Goal: Information Seeking & Learning: Learn about a topic

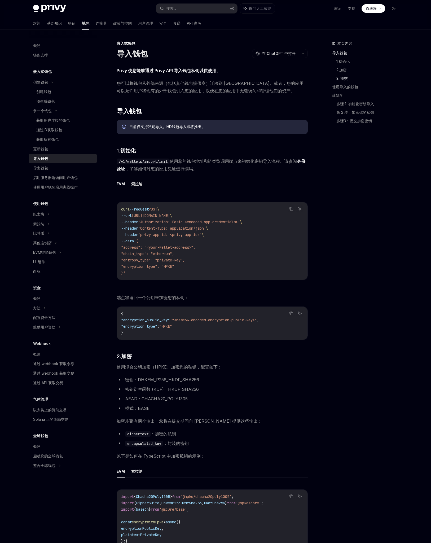
scroll to position [899, 0]
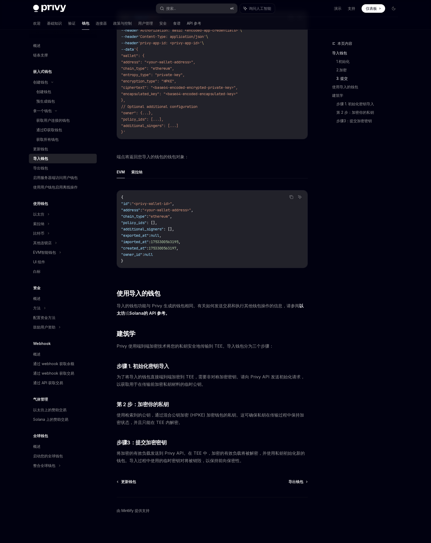
click at [355, 286] on div "本页内容 导入钱包 1.初始化 2.加密 3. 提交 使用导入的钱包 建筑学 步骤 1. 初始化密钥导入 第 2 步：加密你的私钥 步骤3：提交加密密钥" at bounding box center [361, 291] width 81 height 502
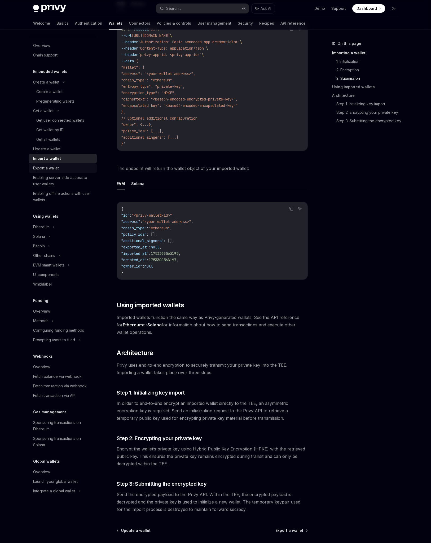
click at [70, 170] on div "Export a wallet" at bounding box center [63, 168] width 60 height 6
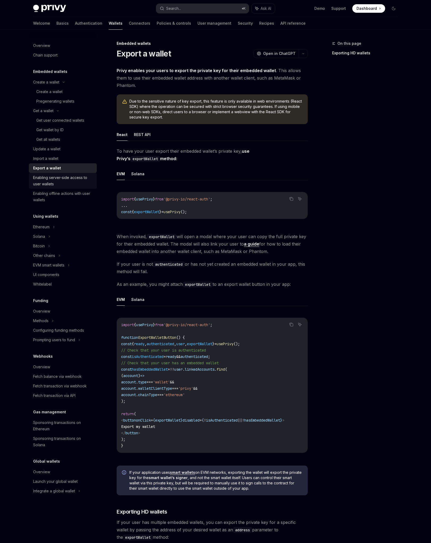
click at [71, 181] on div "Enabling server-side access to user wallets" at bounding box center [63, 180] width 60 height 13
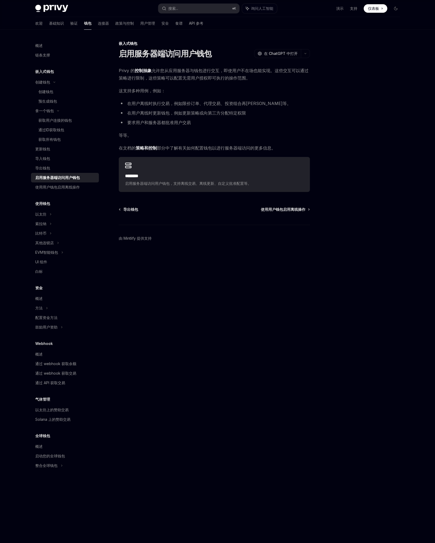
click at [334, 109] on div at bounding box center [364, 291] width 81 height 502
click at [68, 185] on font "使用用户钱包启用离线操作" at bounding box center [57, 187] width 45 height 5
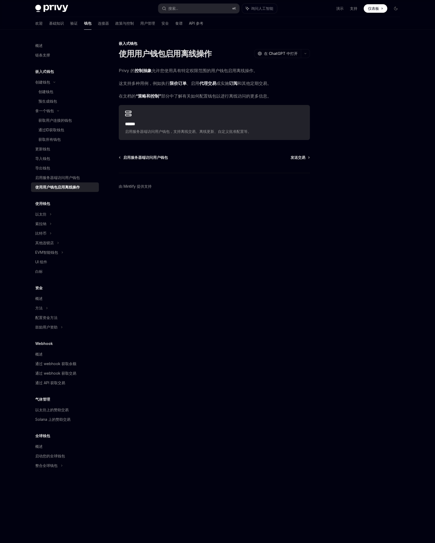
click at [222, 249] on div "嵌入式钱包 使用用户钱包启用离线操作 OpenAI 在 ChatGPT 中打开 OpenAI 在 ChatGPT 中打开 Privy 的 控制抽象 允许您使用…" at bounding box center [164, 291] width 293 height 502
click at [65, 87] on div "以太坊" at bounding box center [65, 82] width 68 height 10
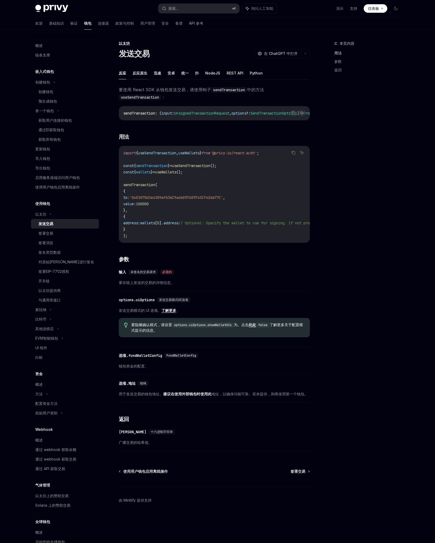
click at [144, 73] on font "反应原生" at bounding box center [140, 73] width 15 height 5
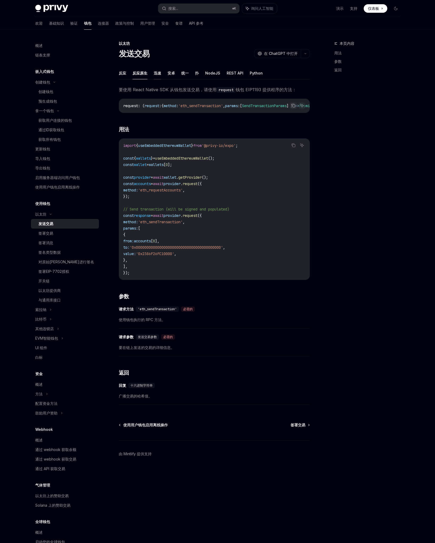
click at [157, 73] on font "迅速" at bounding box center [157, 73] width 7 height 5
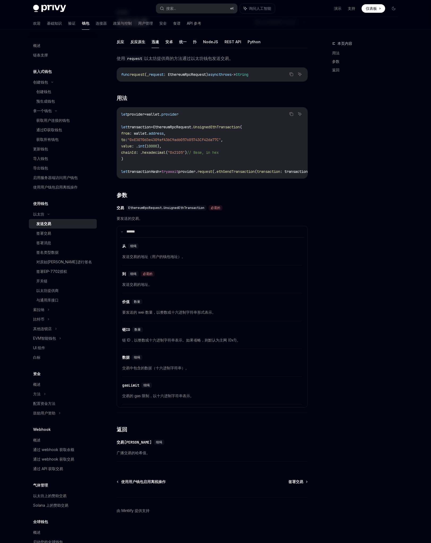
scroll to position [36, 0]
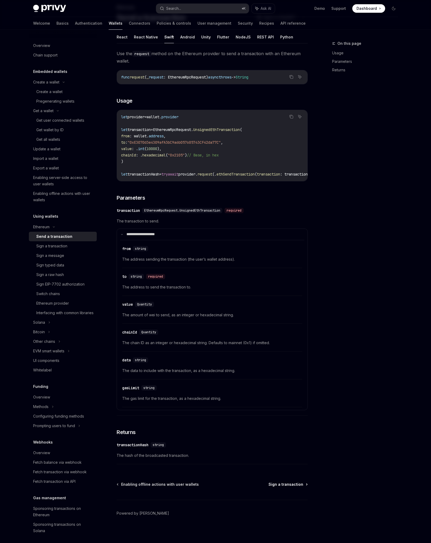
click at [287, 486] on span "Sign a transaction" at bounding box center [285, 484] width 35 height 5
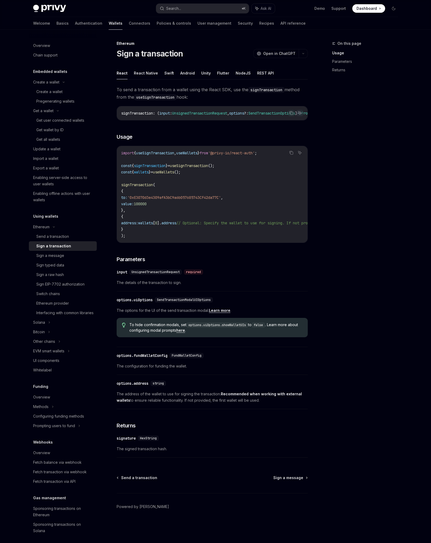
scroll to position [0, 0]
click at [165, 73] on button "Swift" at bounding box center [169, 73] width 10 height 12
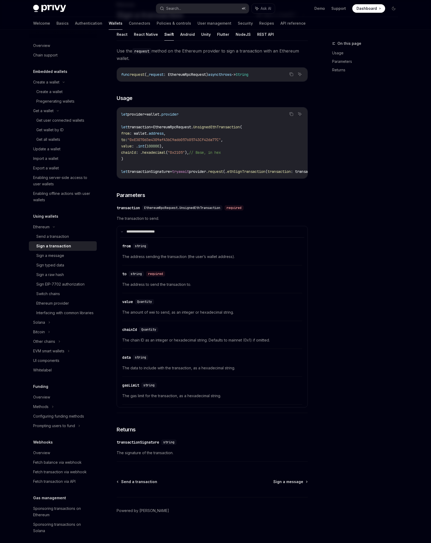
scroll to position [41, 0]
click at [74, 254] on div "Sign a message" at bounding box center [64, 255] width 57 height 6
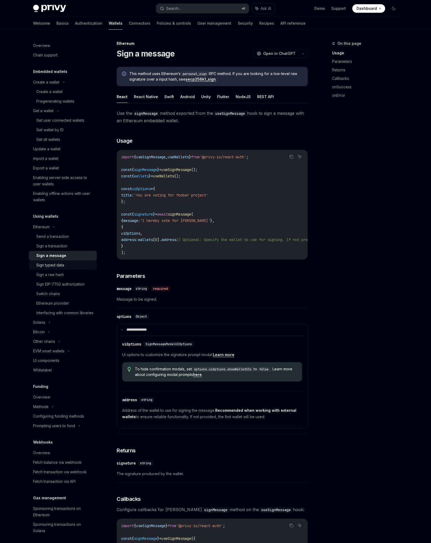
click at [70, 266] on div "Sign typed data" at bounding box center [64, 265] width 57 height 6
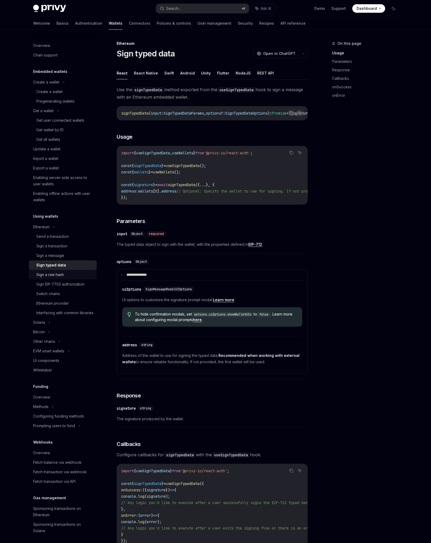
click at [70, 273] on div "Sign a raw hash" at bounding box center [64, 274] width 57 height 6
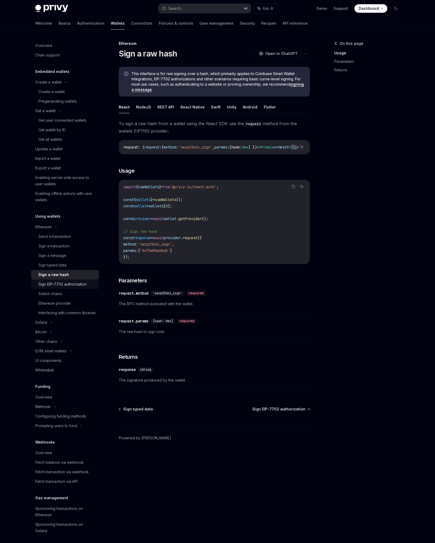
click at [72, 282] on div "Sign EIP-7702 authorization" at bounding box center [62, 284] width 48 height 6
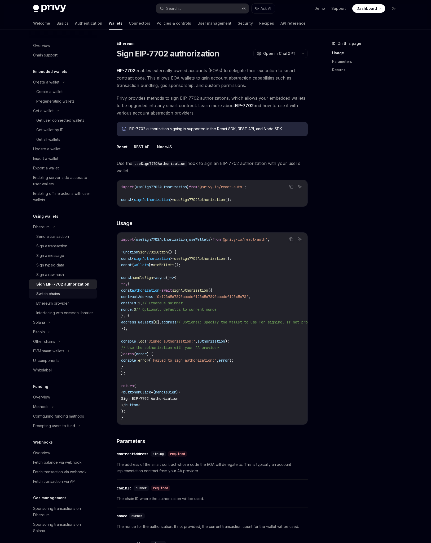
click at [72, 290] on div "Switch chains" at bounding box center [64, 293] width 57 height 6
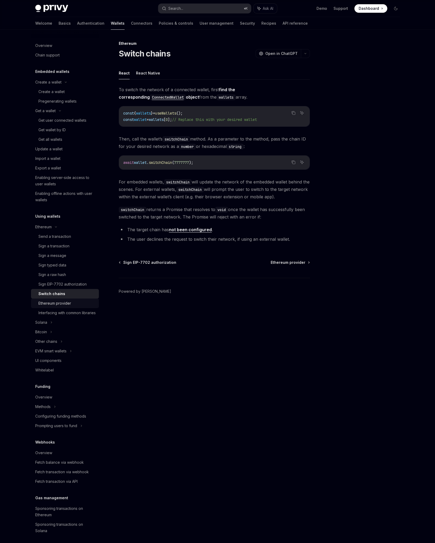
click at [74, 302] on div "Ethereum provider" at bounding box center [66, 303] width 57 height 6
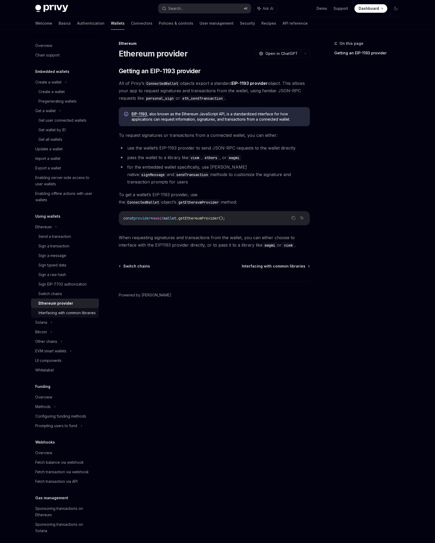
click at [74, 313] on div "Interfacing with common libraries" at bounding box center [66, 313] width 57 height 6
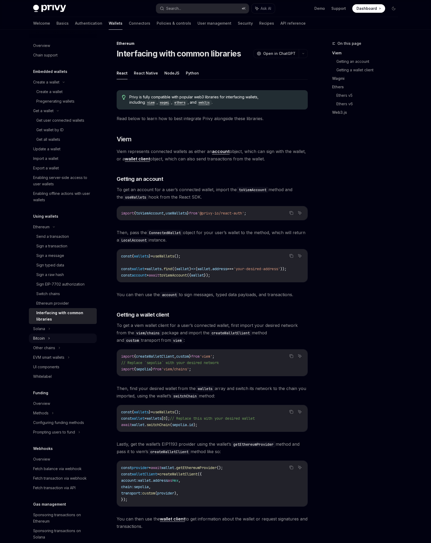
click at [68, 339] on div "Bitcoin" at bounding box center [63, 338] width 68 height 10
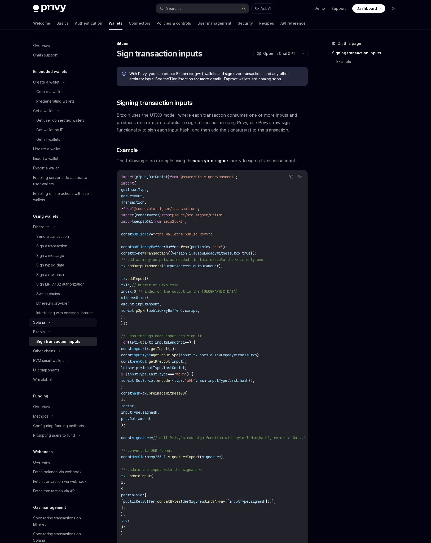
click at [69, 116] on div "Solana" at bounding box center [63, 111] width 68 height 10
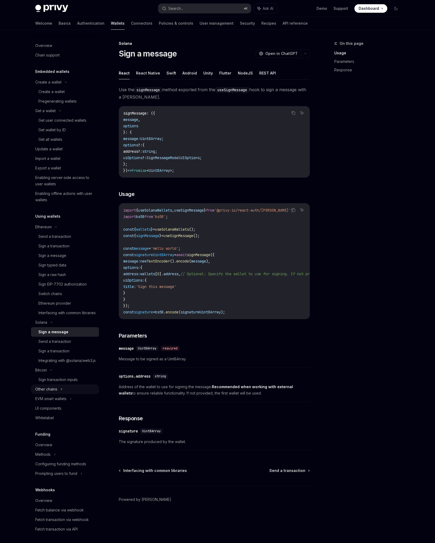
click at [64, 394] on div "Other chains" at bounding box center [65, 389] width 68 height 10
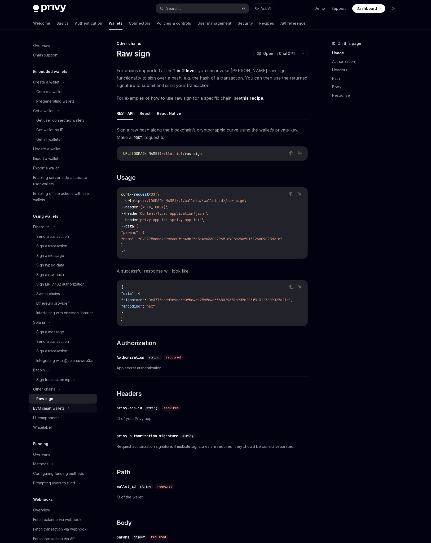
click at [75, 413] on div "EVM smart wallets" at bounding box center [63, 408] width 68 height 10
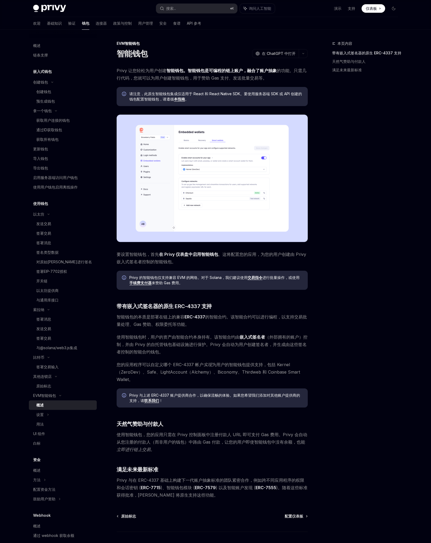
click at [355, 148] on div "本页内容 带有嵌入式签名器的原生 ERC-4337 支持 天然气赞助与付款人 满足未来最新标准" at bounding box center [361, 291] width 81 height 502
drag, startPoint x: 185, startPoint y: 79, endPoint x: 275, endPoint y: 80, distance: 90.6
click at [275, 80] on span "Privy 让您轻松为用户 创建 智能钱包。智能钱包是 可编程的链上账户，融合了 账户抽象 的功能 。只需几行代码，您就可以为用户创建智能钱包，用于赞助 Ga…" at bounding box center [212, 74] width 191 height 15
click at [363, 187] on div "本页内容 带有嵌入式签名器的原生 ERC-4337 支持 天然气赞助与付款人 满足未来最新标准" at bounding box center [361, 291] width 81 height 502
drag, startPoint x: 182, startPoint y: 72, endPoint x: 293, endPoint y: 74, distance: 111.6
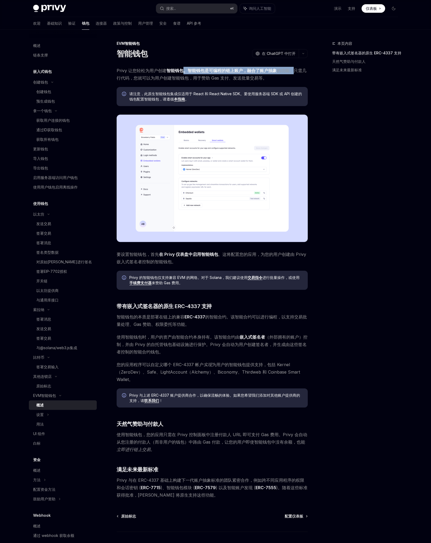
click at [293, 74] on span "Privy 让您轻松为用户 创建 智能钱包。智能钱包是 可编程的链上账户，融合了 账户抽象 的功能 。只需几行代码，您就可以为用户创建智能钱包，用于赞助 Ga…" at bounding box center [212, 74] width 191 height 15
click at [301, 73] on span "Privy 让您轻松为用户 创建 智能钱包。智能钱包是 可编程的链上账户，融合了 账户抽象 的功能 。只需几行代码，您就可以为用户创建智能钱包，用于赞助 Ga…" at bounding box center [212, 74] width 191 height 15
click at [237, 71] on font "可编程的链上账户，融合了" at bounding box center [234, 70] width 51 height 5
drag, startPoint x: 152, startPoint y: 78, endPoint x: 275, endPoint y: 77, distance: 122.7
click at [275, 77] on span "Privy 让您轻松为用户 创建 智能钱包。智能钱包是 可编程的链上账户，融合了 账户抽象 的功能 。只需几行代码，您就可以为用户创建智能钱包，用于赞助 Ga…" at bounding box center [212, 74] width 191 height 15
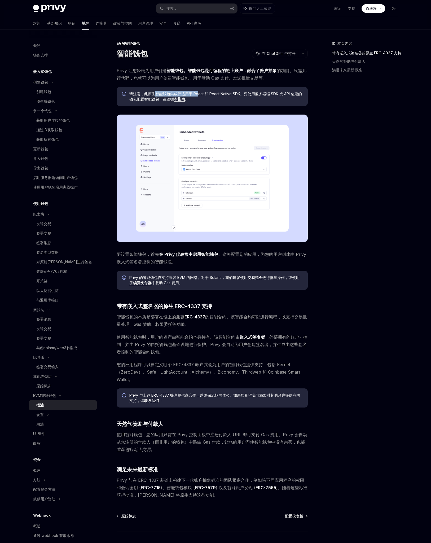
drag, startPoint x: 155, startPoint y: 93, endPoint x: 198, endPoint y: 93, distance: 43.5
click at [198, 93] on font "请注意，此原生智能钱包集成仅适用于 React 和 React Native SDK。要使用服务器端 SDK 或 API 创建的钱包配置智能钱包，请遵循" at bounding box center [215, 96] width 173 height 10
click at [206, 93] on font "请注意，此原生智能钱包集成仅适用于 React 和 React Native SDK。要使用服务器端 SDK 或 API 创建的钱包配置智能钱包，请遵循" at bounding box center [215, 96] width 173 height 10
drag, startPoint x: 146, startPoint y: 93, endPoint x: 296, endPoint y: 94, distance: 150.3
click at [296, 94] on font "请注意，此原生智能钱包集成仅适用于 React 和 React Native SDK。要使用服务器端 SDK 或 API 创建的钱包配置智能钱包，请遵循" at bounding box center [215, 96] width 173 height 10
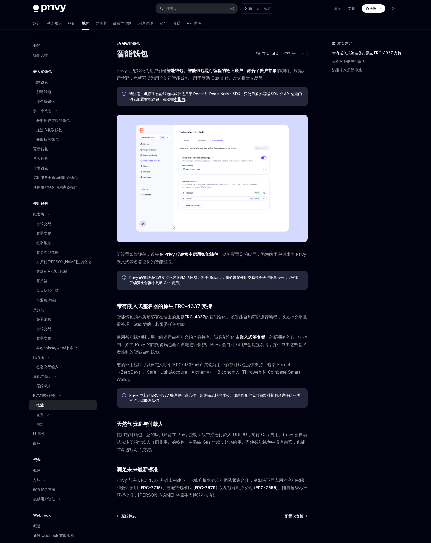
click at [200, 99] on span "请注意，此原生智能钱包集成仅适用于 React 和 React Native SDK。要使用服务器端 SDK 或 API 创建的钱包配置智能钱包，请遵循 本指…" at bounding box center [215, 96] width 173 height 11
click at [255, 98] on span "请注意，此原生智能钱包集成仅适用于 React 和 React Native SDK。要使用服务器端 SDK 或 API 创建的钱包配置智能钱包，请遵循 本指…" at bounding box center [215, 96] width 173 height 11
click at [202, 99] on span "请注意，此原生智能钱包集成仅适用于 React 和 React Native SDK。要使用服务器端 SDK 或 API 创建的钱包配置智能钱包，请遵循 本指…" at bounding box center [215, 96] width 173 height 11
click at [182, 100] on font "本指南" at bounding box center [179, 99] width 11 height 5
drag, startPoint x: 233, startPoint y: 256, endPoint x: 281, endPoint y: 256, distance: 48.5
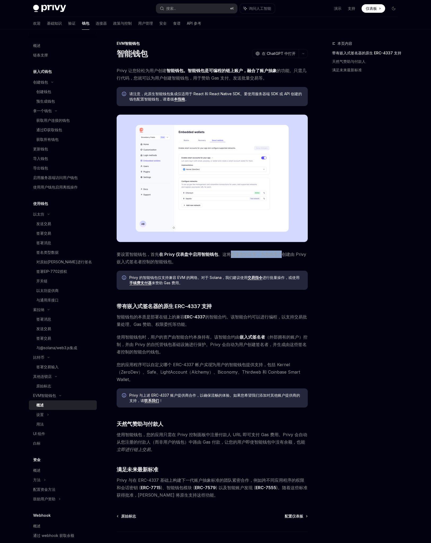
click at [281, 256] on font "。这将配置您的应用，为您的用户创建由 Privy 嵌入式签名者控制的智能钱包。" at bounding box center [211, 257] width 189 height 13
click at [263, 262] on span "要设置智能钱包，首先 在 Privy 仪表盘中启用智能钱包 。这将配置您的应用，为您的用户创建由 Privy 嵌入式签名者控制的智能钱包。" at bounding box center [212, 257] width 191 height 15
drag, startPoint x: 157, startPoint y: 277, endPoint x: 218, endPoint y: 278, distance: 61.0
click at [214, 278] on font "Privy 的智能钱包仅支持兼容 EVM 的网络。对于 Solana，我们建议使用" at bounding box center [188, 277] width 118 height 5
click at [219, 277] on font "Privy 的智能钱包仅支持兼容 EVM 的网络。对于 Solana，我们建议使用" at bounding box center [188, 277] width 118 height 5
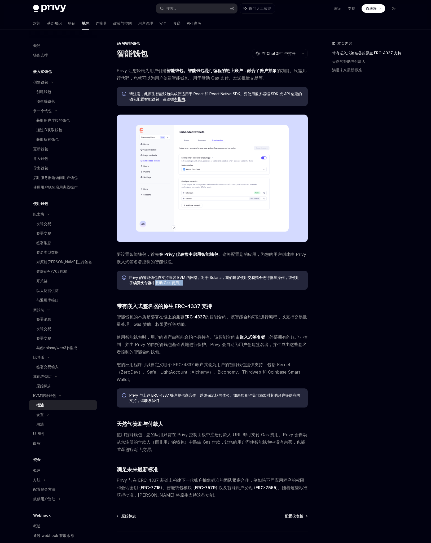
drag, startPoint x: 181, startPoint y: 284, endPoint x: 154, endPoint y: 283, distance: 26.8
click at [154, 283] on font "来赞助 Gas 费用。" at bounding box center [167, 282] width 31 height 5
click at [192, 283] on span "Privy 的智能钱包仅支持兼容 EVM 的网络。对于 Solana，我们建议使用 交易指令 进行批量操作，或使用 手续费支付器 来赞助 Gas 费用。" at bounding box center [215, 280] width 173 height 11
drag, startPoint x: 127, startPoint y: 318, endPoint x: 218, endPoint y: 319, distance: 91.4
click at [218, 319] on span "智能钱包的本质是部署在链上的兼容 ERC-4337 的智能合约。该智能合约可以进行编程，以支持交易批量处理、Gas 赞助、权限委托等功能。" at bounding box center [212, 320] width 191 height 15
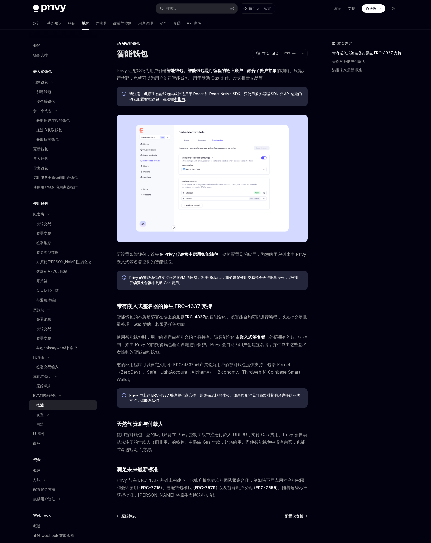
click at [231, 318] on font "的智能合约。该智能合约可以进行编程，以支持交易批量处理、Gas 赞助、权限委托等功能。" at bounding box center [212, 320] width 190 height 13
drag, startPoint x: 142, startPoint y: 317, endPoint x: 220, endPoint y: 317, distance: 77.9
click at [220, 317] on span "智能钱包的本质是部署在链上的兼容 ERC-4337 的智能合约。该智能合约可以进行编程，以支持交易批量处理、Gas 赞助、权限委托等功能。" at bounding box center [212, 320] width 191 height 15
click at [231, 317] on font "的智能合约。该智能合约可以进行编程，以支持交易批量处理、Gas 赞助、权限委托等功能。" at bounding box center [212, 320] width 190 height 13
drag, startPoint x: 232, startPoint y: 317, endPoint x: 244, endPoint y: 323, distance: 13.0
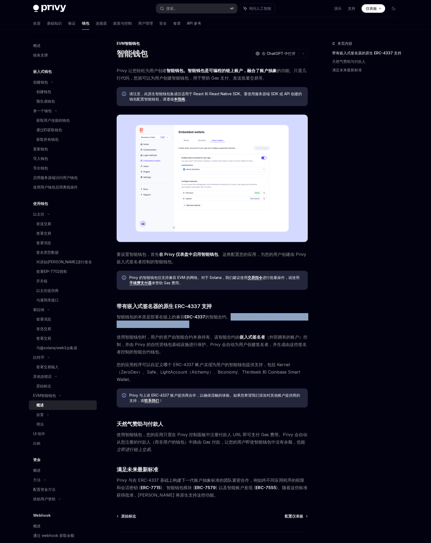
click at [244, 323] on span "智能钱包的本质是部署在链上的兼容 ERC-4337 的智能合约。该智能合约可以进行编程，以支持交易批量处理、Gas 赞助、权限委托等功能。" at bounding box center [212, 320] width 191 height 15
click at [243, 324] on span "智能钱包的本质是部署在链上的兼容 ERC-4337 的智能合约。该智能合约可以进行编程，以支持交易批量处理、Gas 赞助、权限委托等功能。" at bounding box center [212, 320] width 191 height 15
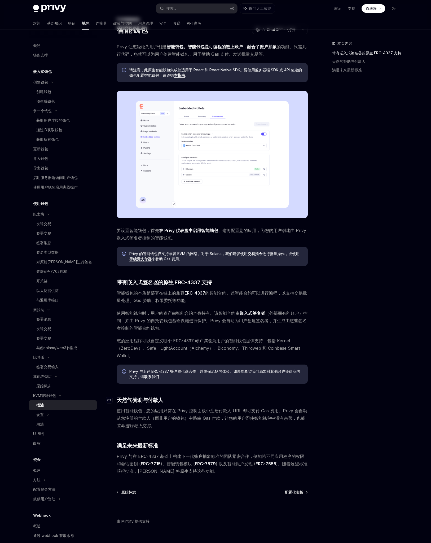
scroll to position [24, 0]
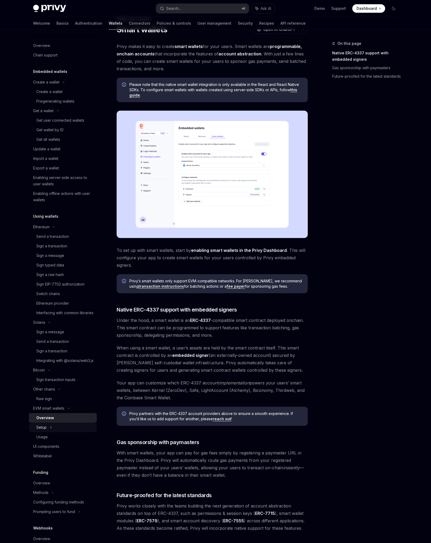
click at [62, 432] on div "Setup" at bounding box center [63, 427] width 68 height 10
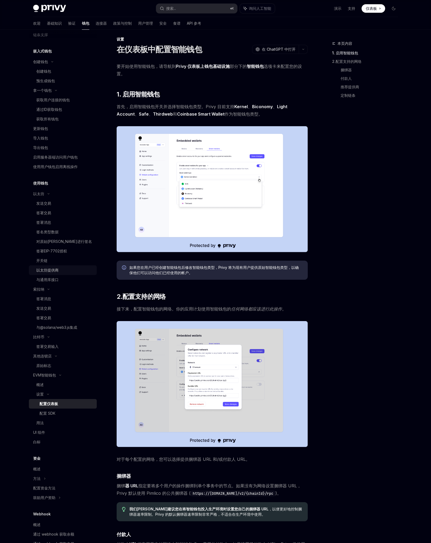
scroll to position [23, 0]
click at [348, 248] on div "本页内容 1. 启用智能钱包 2.配置支持的网络 捆绑器 付款人 推荐提供商 定制链条" at bounding box center [361, 291] width 81 height 502
click at [243, 107] on font "Kernel" at bounding box center [241, 106] width 14 height 5
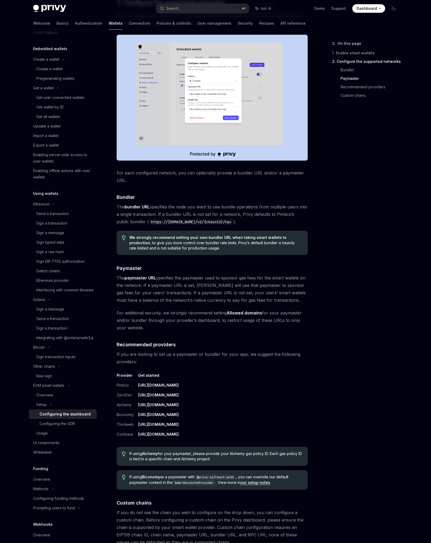
scroll to position [334, 0]
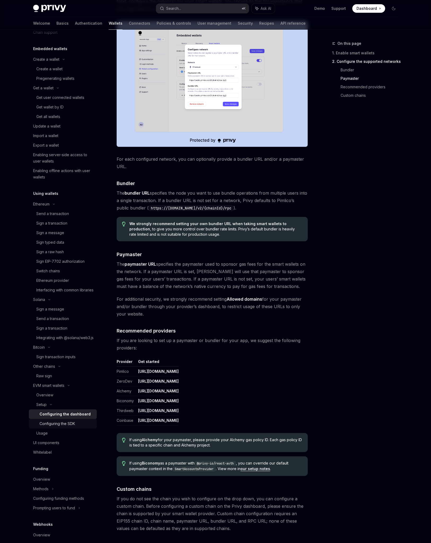
click at [72, 427] on div "Configuring the SDK" at bounding box center [57, 423] width 36 height 6
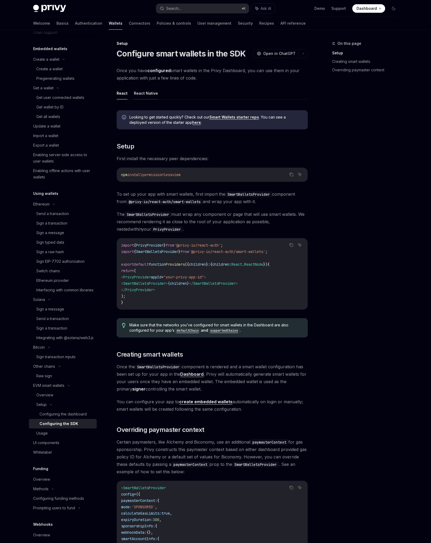
click at [151, 96] on button "React Native" at bounding box center [146, 93] width 24 height 12
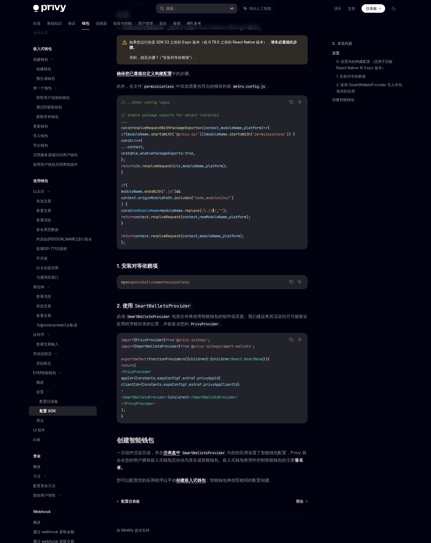
scroll to position [108, 0]
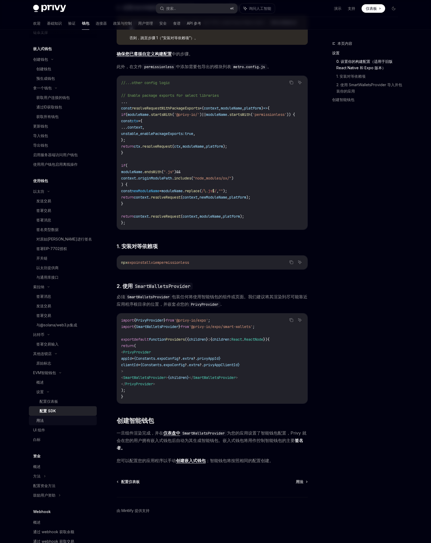
click at [54, 421] on div "用法" at bounding box center [64, 420] width 57 height 6
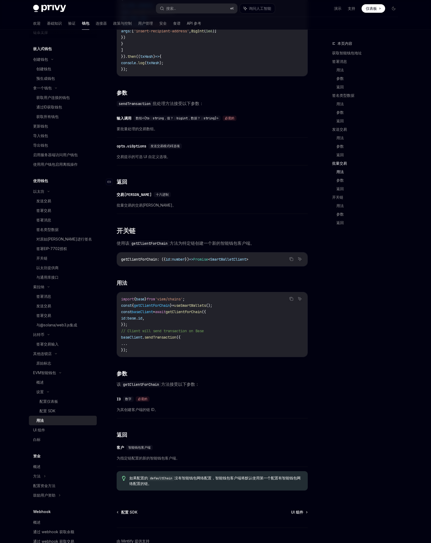
scroll to position [1329, 0]
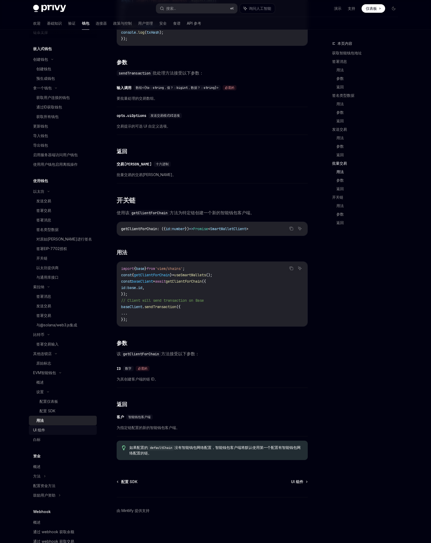
click at [54, 430] on div "UI 组件" at bounding box center [63, 430] width 60 height 6
type textarea "*"
